Goal: Communication & Community: Ask a question

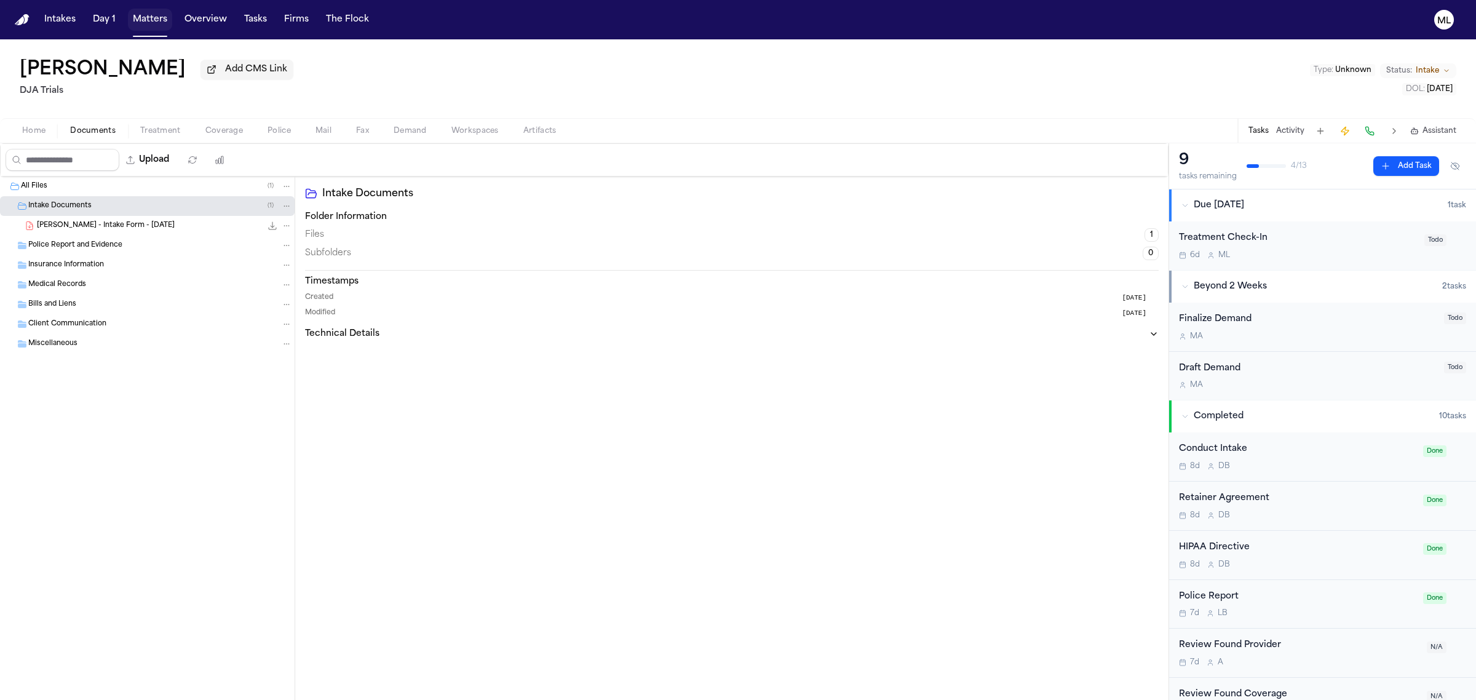
drag, startPoint x: 0, startPoint y: 0, endPoint x: 219, endPoint y: 22, distance: 220.0
click at [146, 25] on button "Matters" at bounding box center [150, 20] width 44 height 22
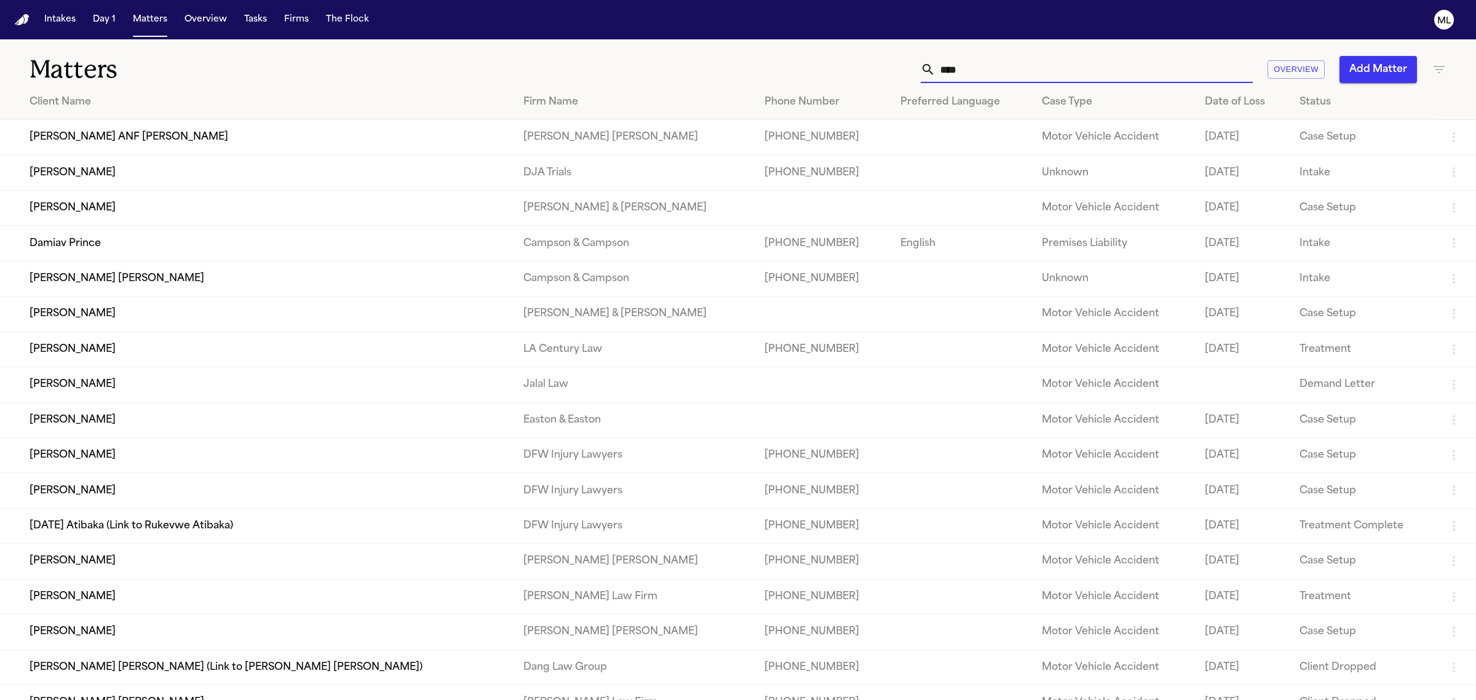
drag, startPoint x: 1056, startPoint y: 73, endPoint x: 879, endPoint y: 74, distance: 177.1
click at [879, 73] on div "**** Overview Add Matter" at bounding box center [950, 69] width 992 height 27
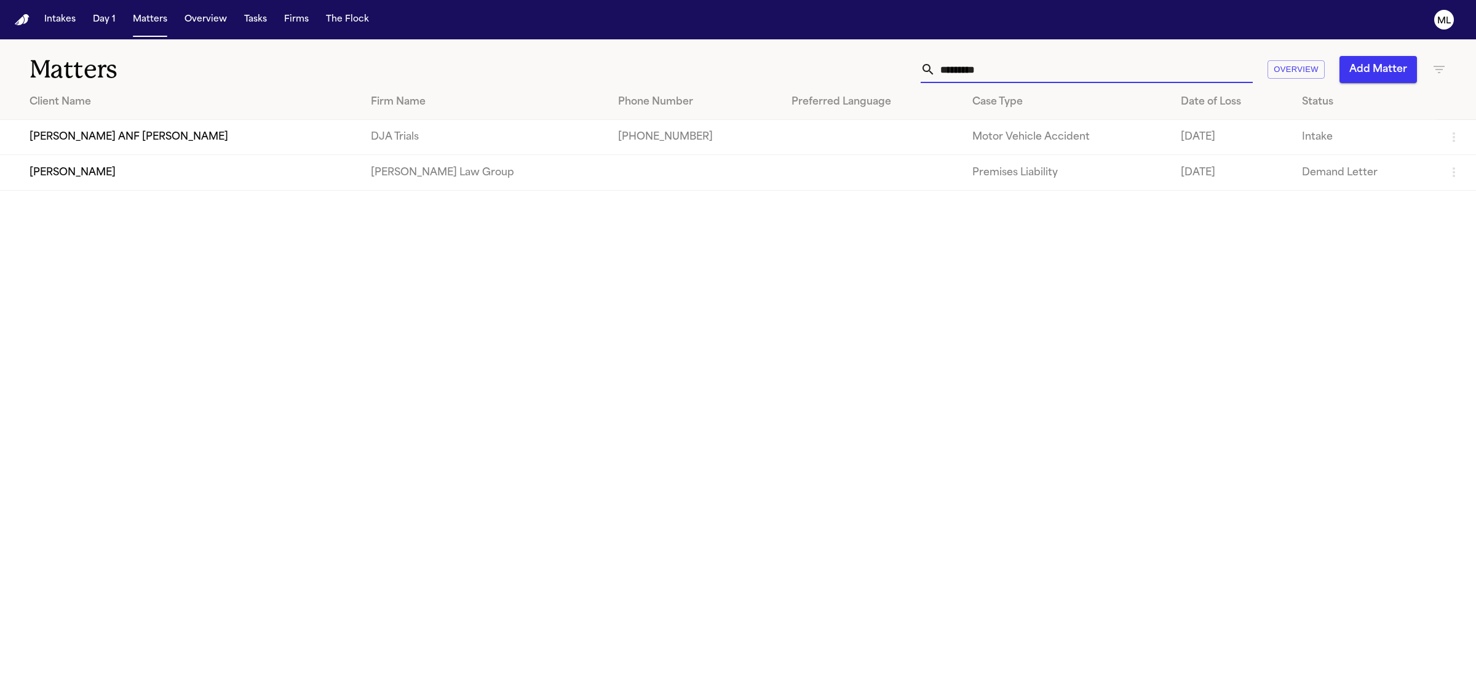
type input "*********"
click at [215, 183] on td "[PERSON_NAME]" at bounding box center [180, 172] width 361 height 35
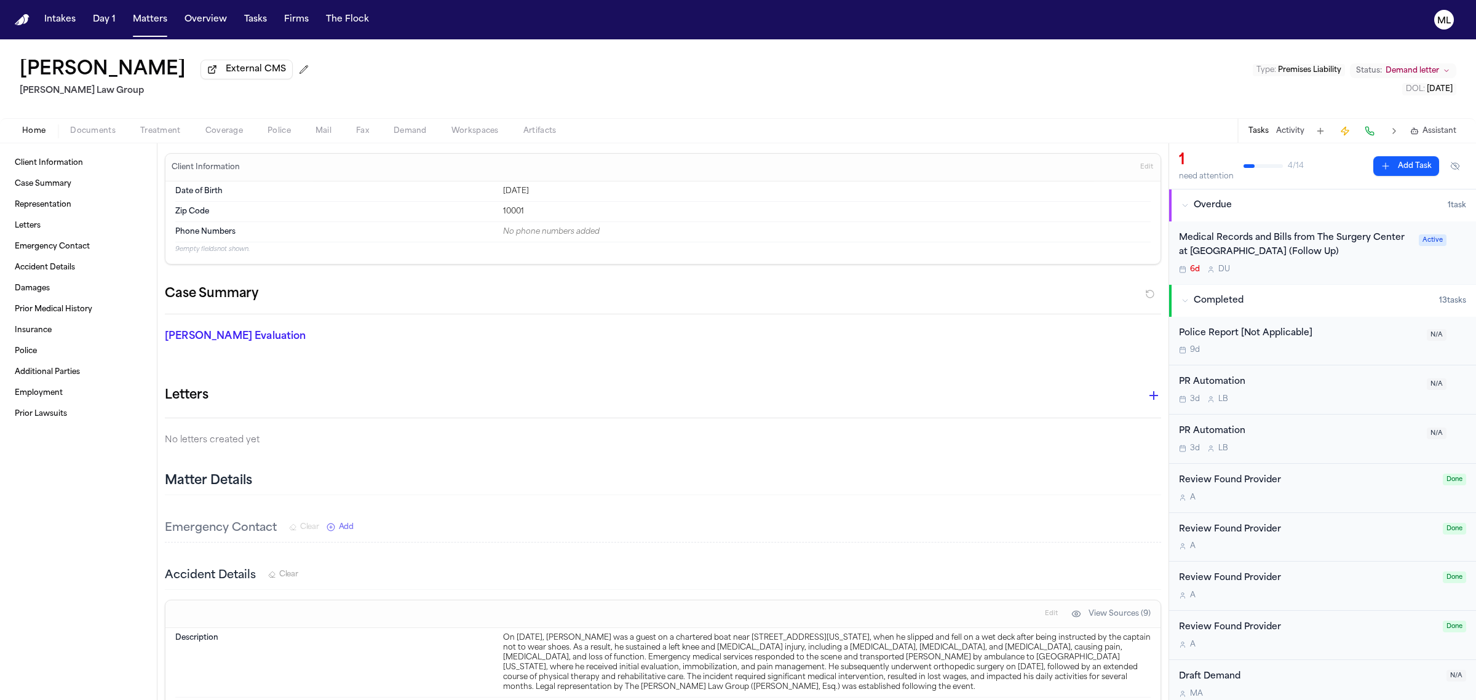
click at [1450, 130] on span "Assistant" at bounding box center [1439, 131] width 34 height 10
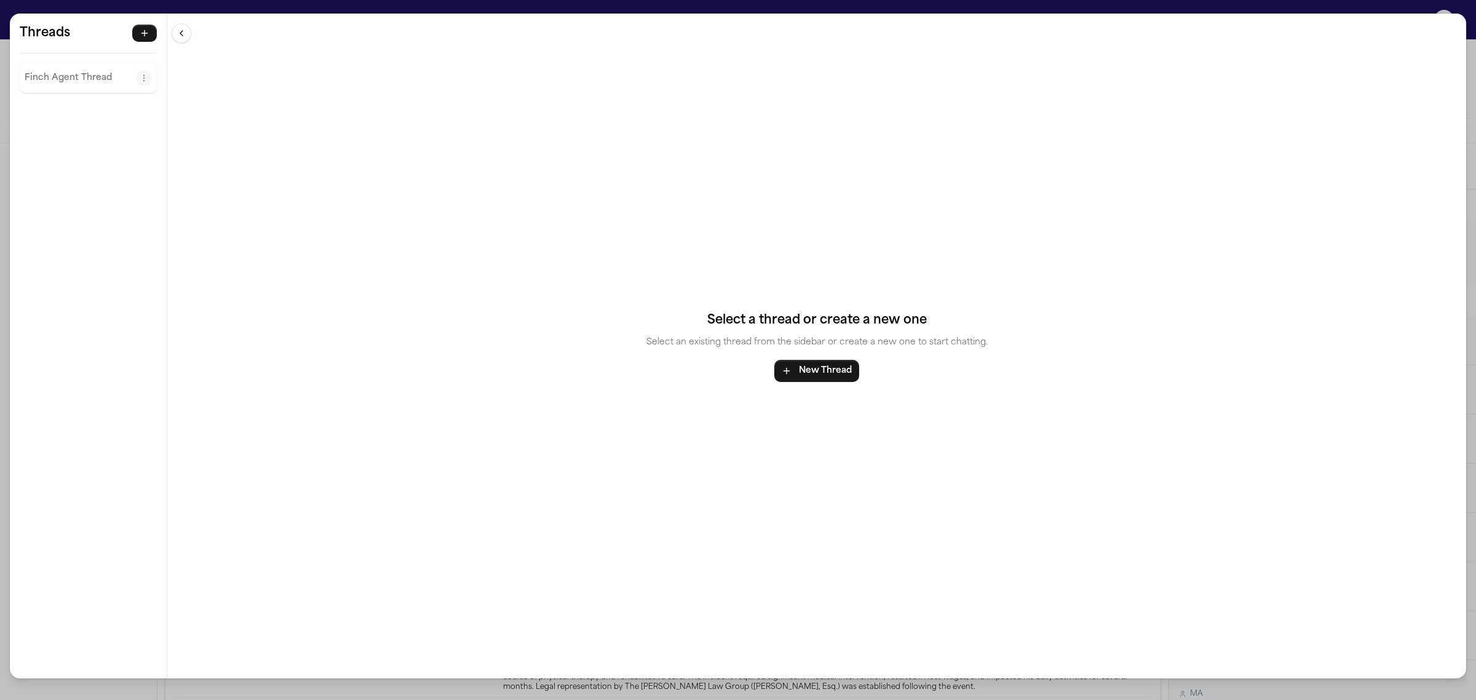
click at [66, 79] on p "Finch Agent Thread" at bounding box center [80, 78] width 111 height 15
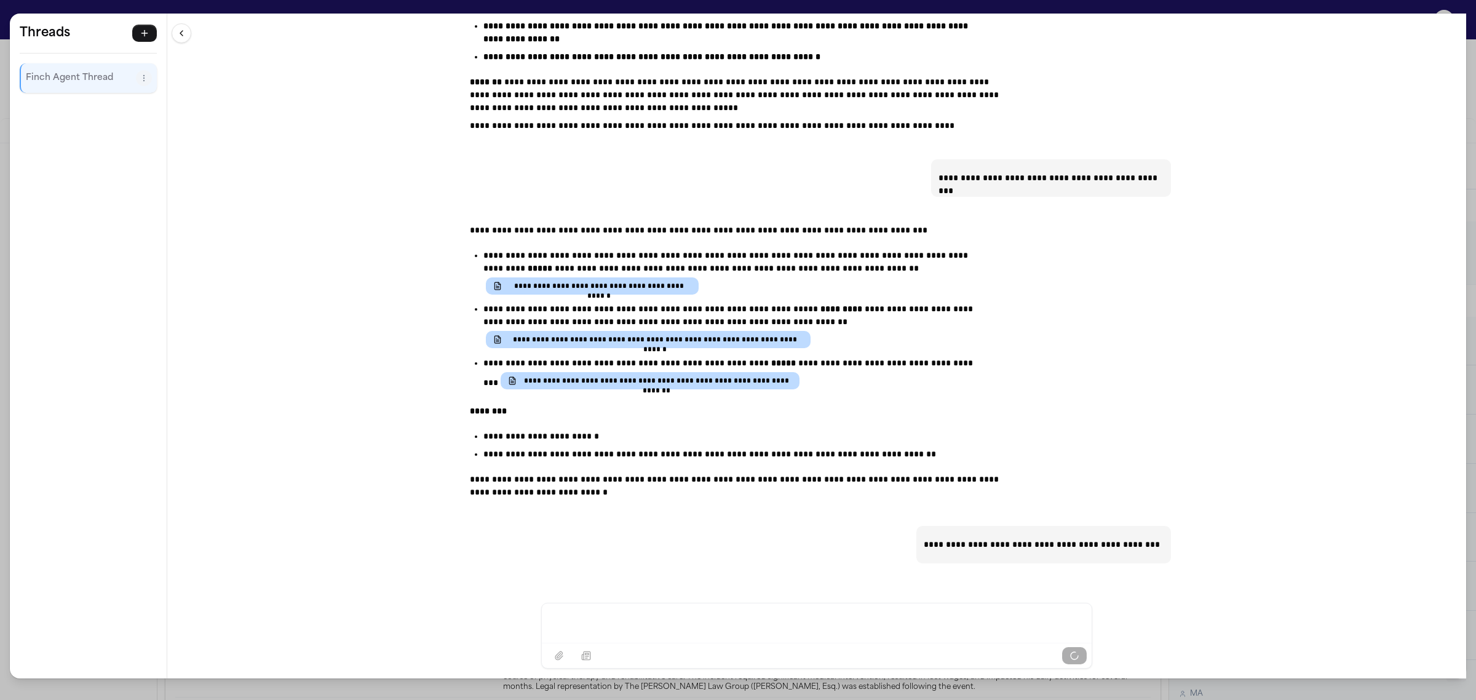
scroll to position [45881, 0]
click at [577, 610] on div "Message input" at bounding box center [816, 621] width 535 height 37
click at [607, 620] on p "Message input" at bounding box center [816, 621] width 520 height 12
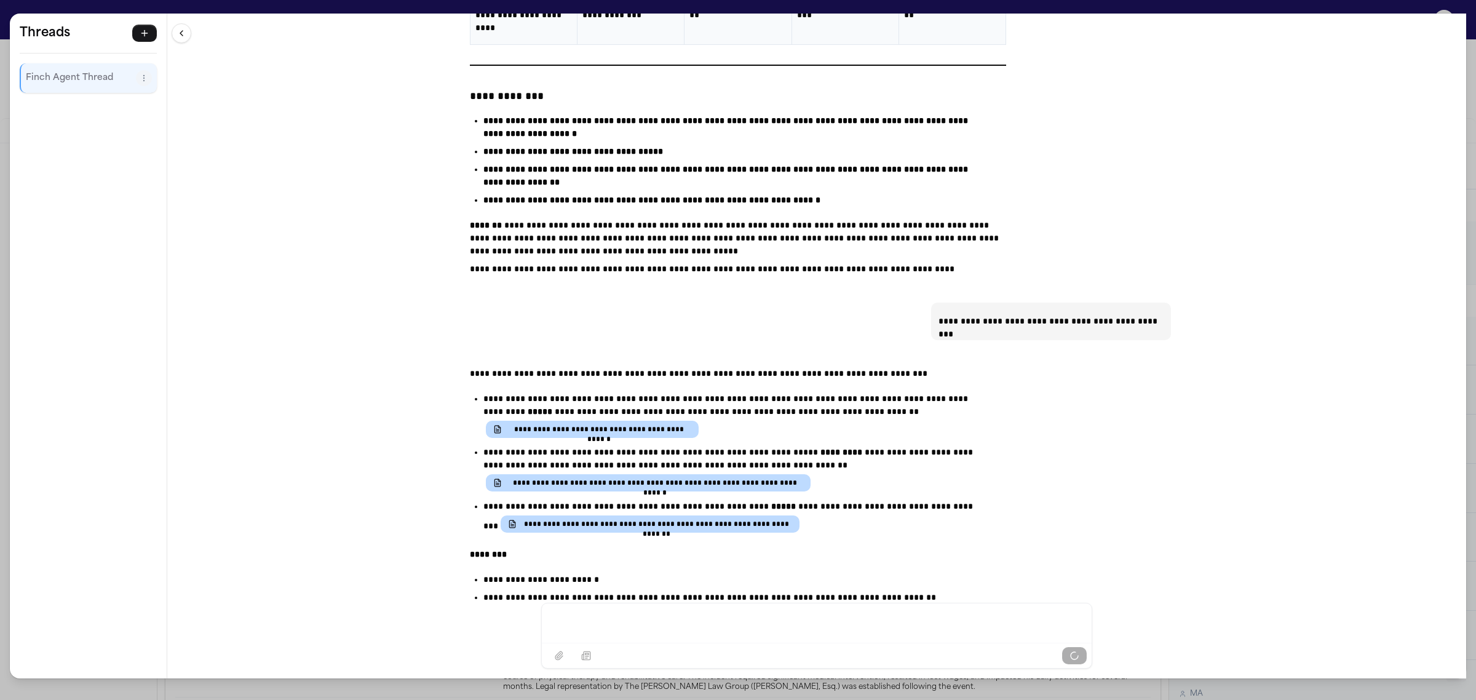
click at [615, 619] on p "Message input" at bounding box center [816, 621] width 520 height 12
click at [65, 7] on div "**********" at bounding box center [738, 350] width 1476 height 700
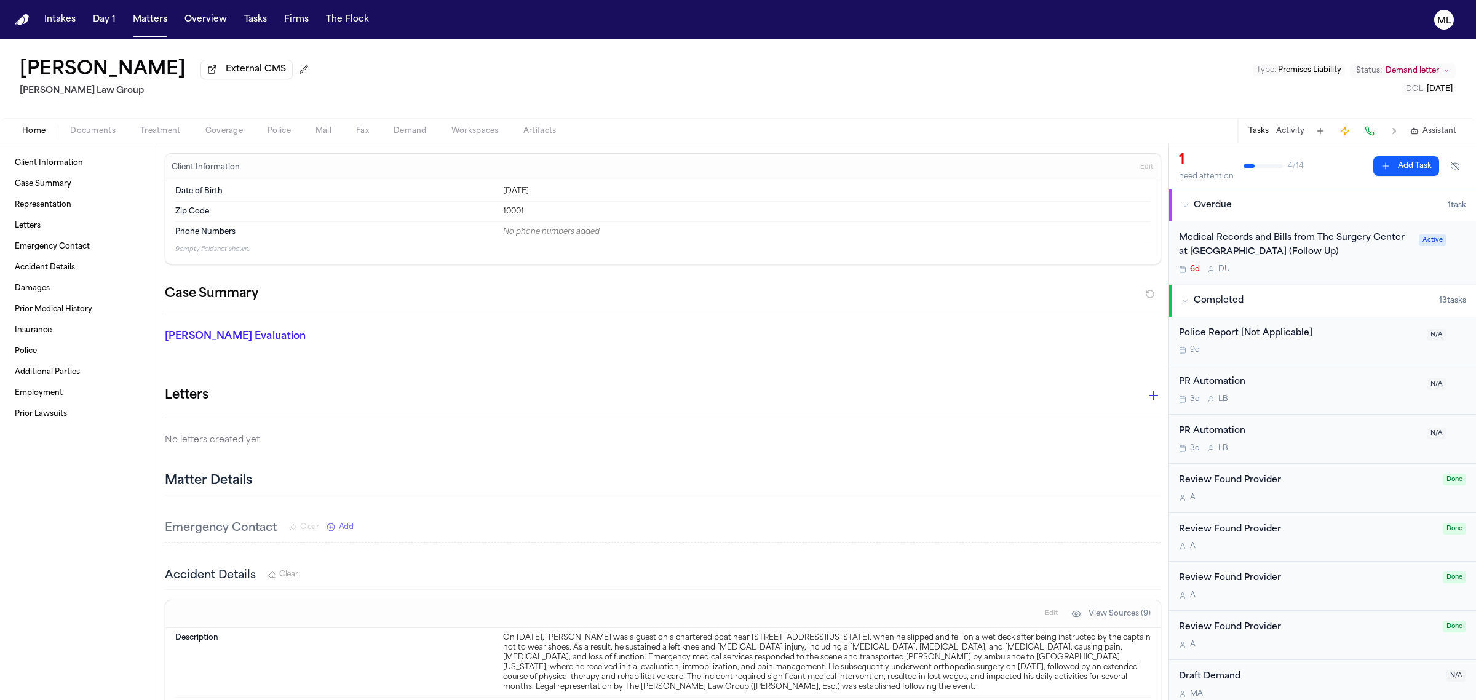
click at [1444, 133] on span "Assistant" at bounding box center [1439, 131] width 34 height 10
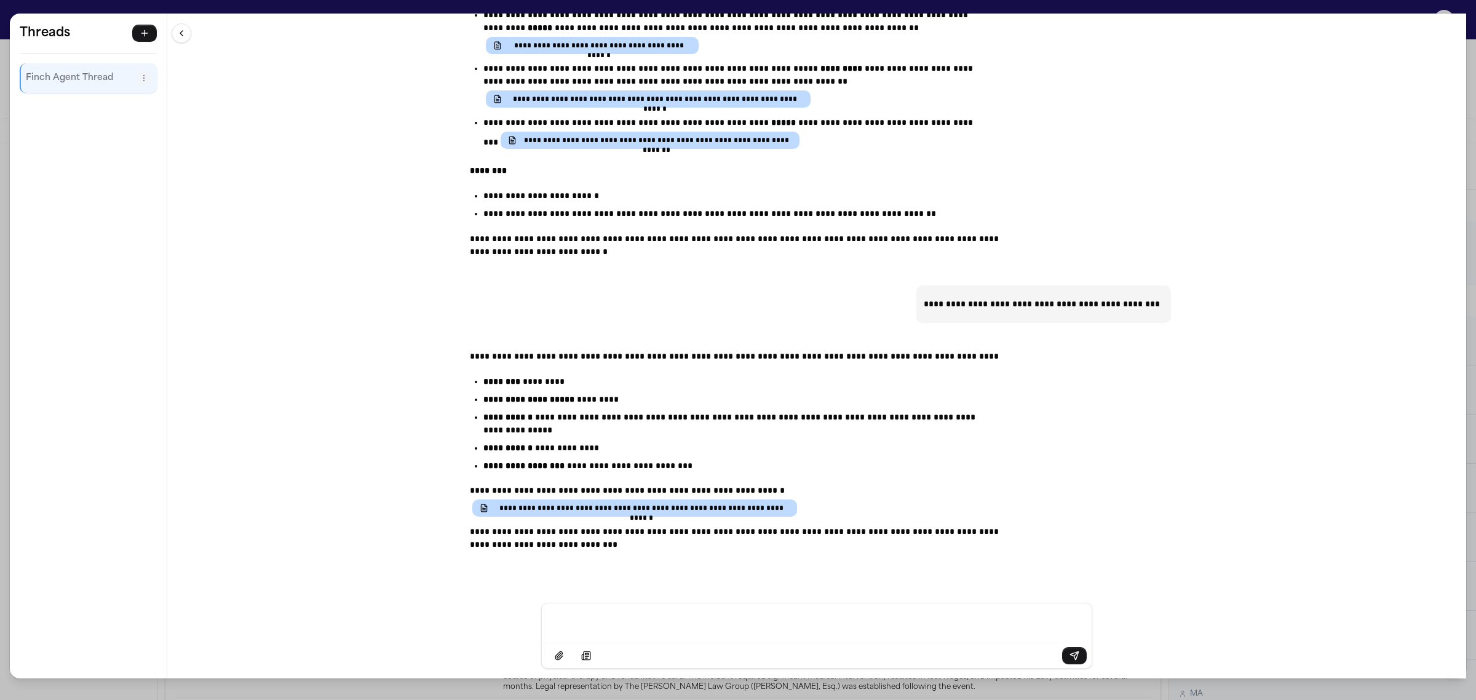
scroll to position [46086, 0]
click at [643, 636] on div "Message input" at bounding box center [816, 621] width 535 height 37
